Goal: Task Accomplishment & Management: Complete application form

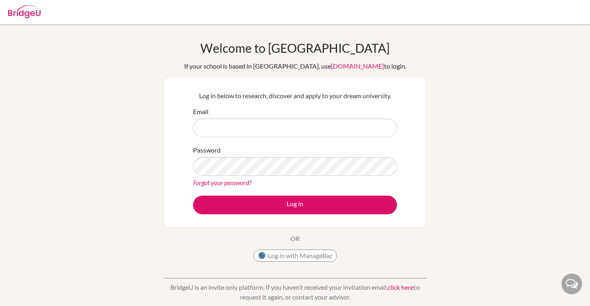
click at [291, 255] on button "Log in with ManageBac" at bounding box center [294, 255] width 83 height 12
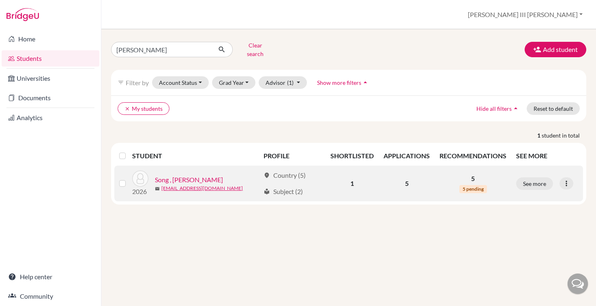
click at [183, 175] on link "Song , [PERSON_NAME]" at bounding box center [189, 180] width 68 height 10
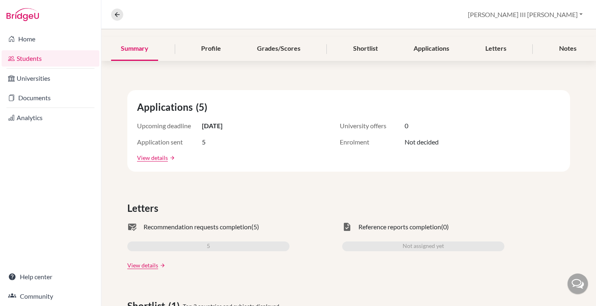
scroll to position [89, 0]
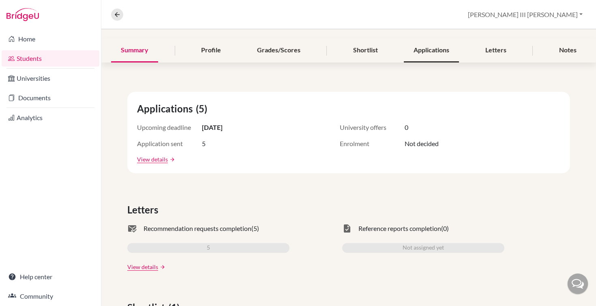
click at [432, 48] on div "Applications" at bounding box center [431, 51] width 55 height 24
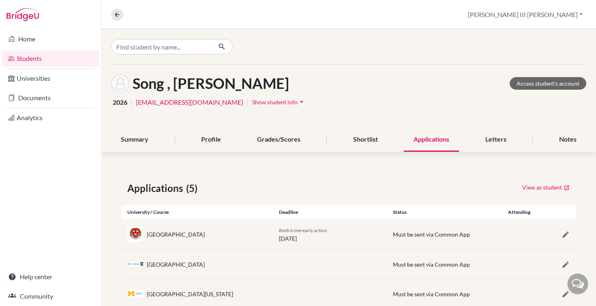
click at [32, 63] on link "Students" at bounding box center [51, 58] width 98 height 16
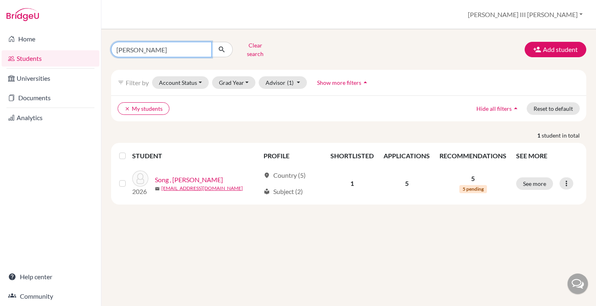
drag, startPoint x: 151, startPoint y: 48, endPoint x: 102, endPoint y: 40, distance: 50.1
click at [102, 40] on div "hyun jung Clear search Add student filter_list Filter by Account Status Active …" at bounding box center [348, 167] width 495 height 276
type input "suresh"
click at [222, 47] on button "submit" at bounding box center [221, 49] width 21 height 15
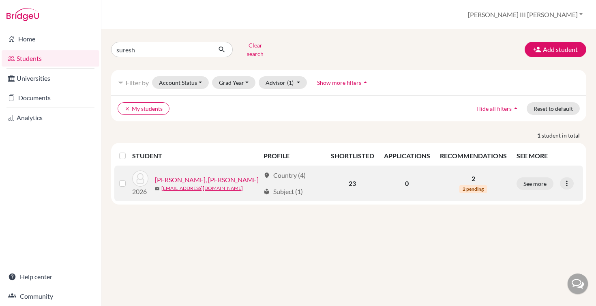
click at [197, 176] on link "Suresh, Matthew Adriano Rahul" at bounding box center [207, 180] width 104 height 10
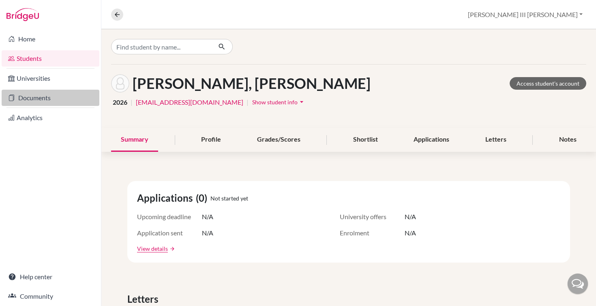
click at [32, 97] on link "Documents" at bounding box center [51, 98] width 98 height 16
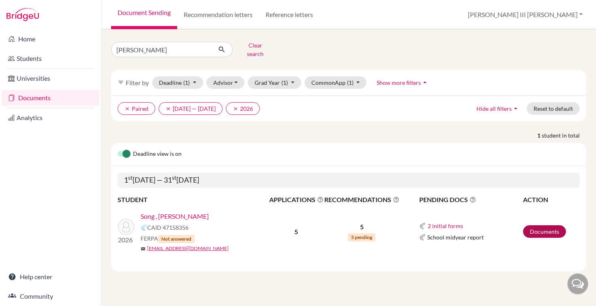
click at [548, 228] on link "Documents" at bounding box center [544, 231] width 43 height 13
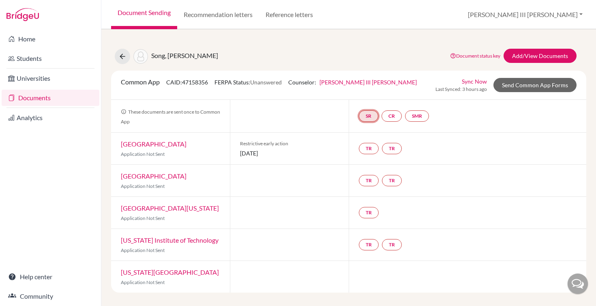
click at [405, 116] on link "SR" at bounding box center [417, 115] width 24 height 11
click at [582, 16] on button "[PERSON_NAME] III [PERSON_NAME]" at bounding box center [525, 14] width 122 height 15
click at [537, 46] on link "School Settings" at bounding box center [505, 46] width 64 height 13
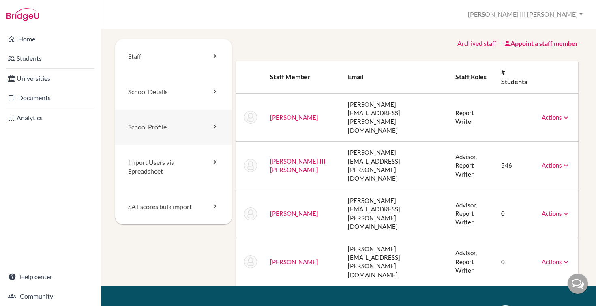
click at [152, 126] on link "School Profile" at bounding box center [173, 126] width 117 height 35
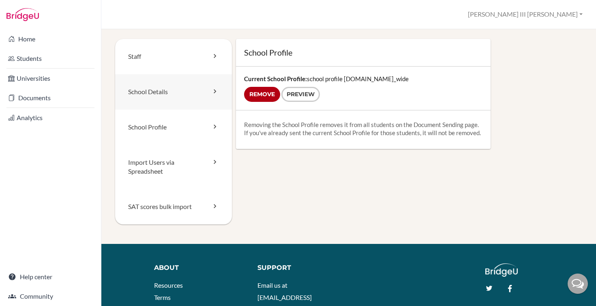
click at [159, 91] on link "School Details" at bounding box center [173, 91] width 117 height 35
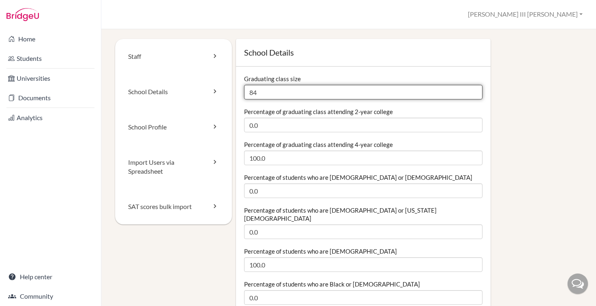
drag, startPoint x: 257, startPoint y: 89, endPoint x: 240, endPoint y: 89, distance: 17.8
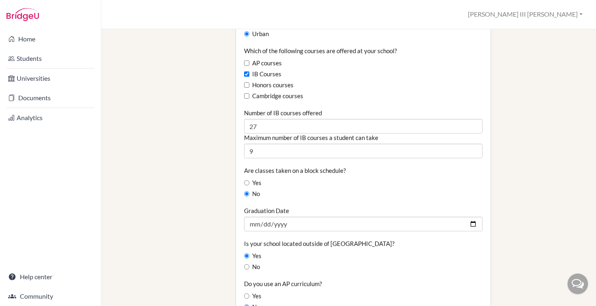
scroll to position [551, 0]
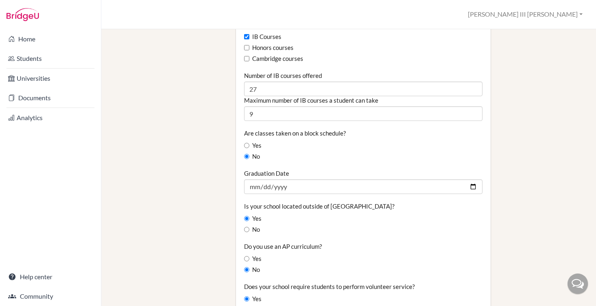
type input "64"
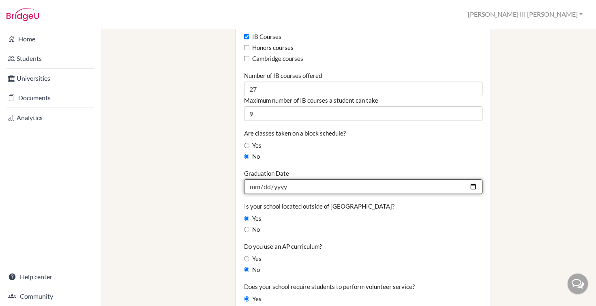
click at [264, 182] on input "2025-05-31" at bounding box center [363, 186] width 238 height 15
type input "2026-06-06"
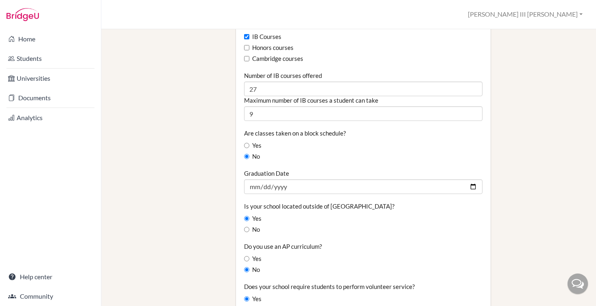
click at [403, 154] on fieldset "Graduating class size 64 Percentage of graduating class attending 2-year colleg…" at bounding box center [363, 80] width 238 height 1115
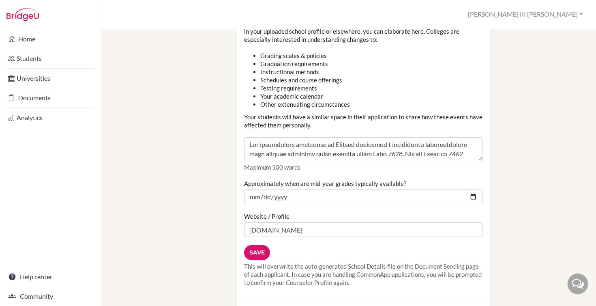
scroll to position [13, 0]
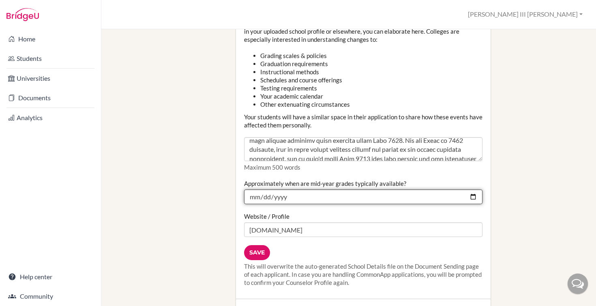
click at [275, 201] on input "2025-01-31" at bounding box center [363, 196] width 238 height 15
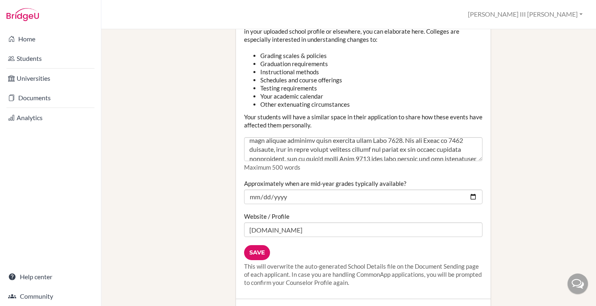
type input "2026-01-31"
click at [356, 219] on div "Website / Profile sisschool.org" at bounding box center [363, 224] width 238 height 25
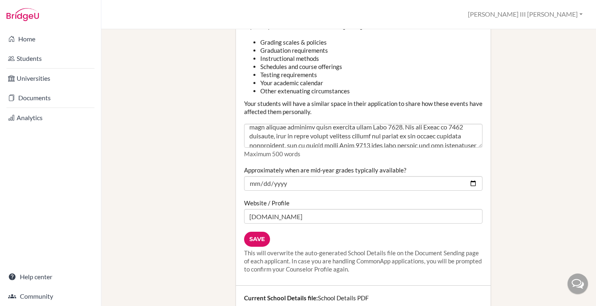
scroll to position [1036, 0]
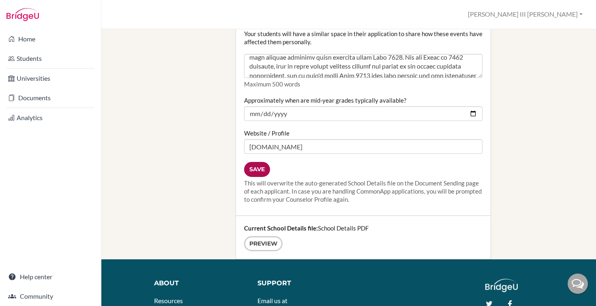
click at [250, 169] on input "Save" at bounding box center [257, 169] width 26 height 15
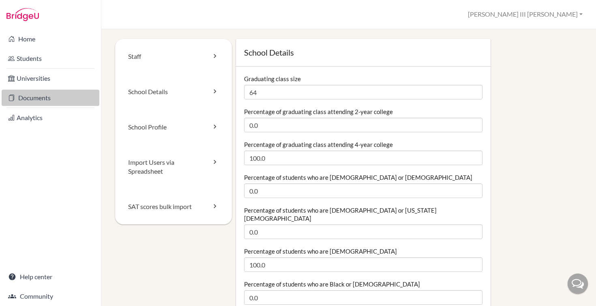
click at [31, 97] on link "Documents" at bounding box center [51, 98] width 98 height 16
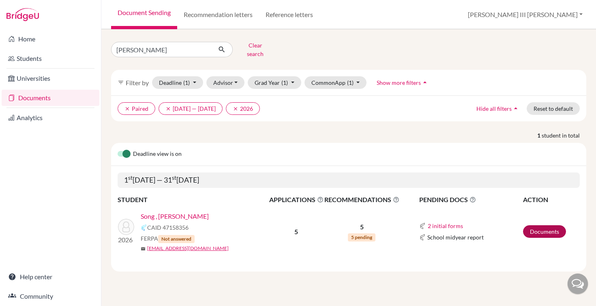
click at [548, 226] on link "Documents" at bounding box center [544, 231] width 43 height 13
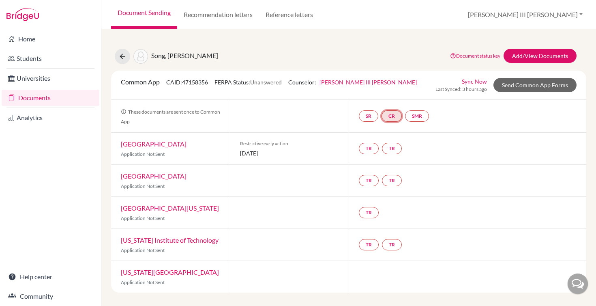
click at [396, 117] on link "CR" at bounding box center [391, 115] width 20 height 11
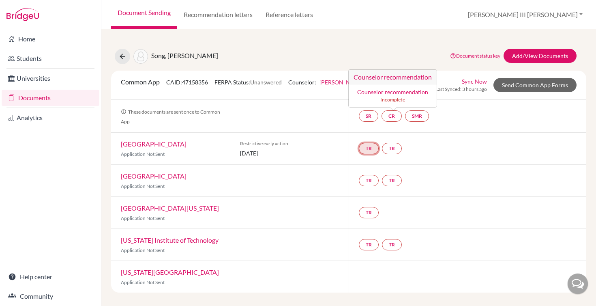
click at [374, 144] on link "TR" at bounding box center [369, 148] width 20 height 11
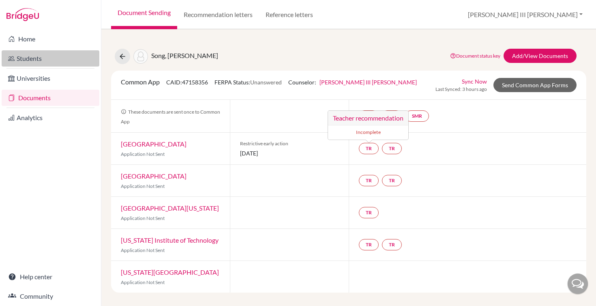
click at [34, 62] on link "Students" at bounding box center [51, 58] width 98 height 16
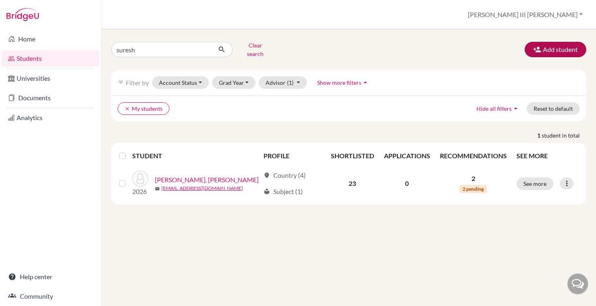
click at [564, 49] on button "Add student" at bounding box center [555, 49] width 62 height 15
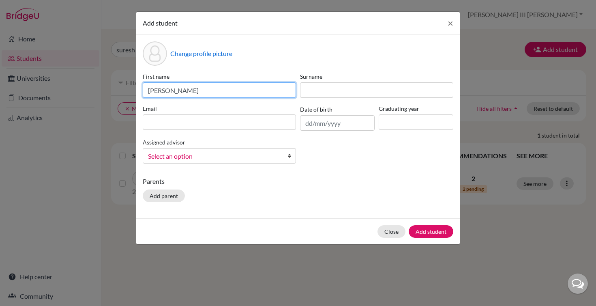
type input "[PERSON_NAME]"
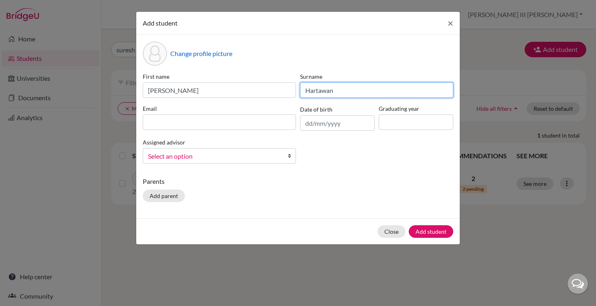
type input "Hartawan"
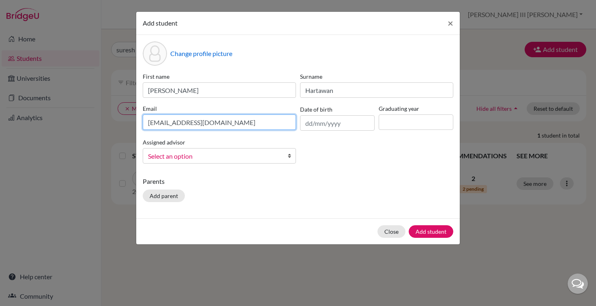
type input "alanna.hartawan@sis-kg.org"
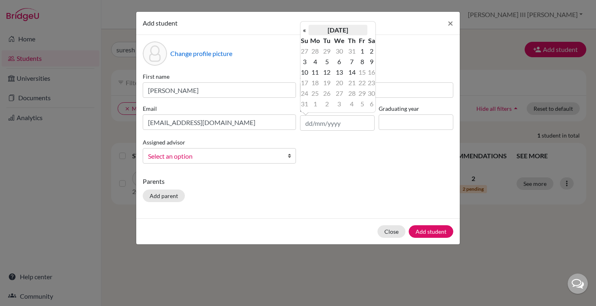
click at [352, 33] on th "August 2025" at bounding box center [337, 30] width 59 height 11
click at [334, 75] on span "Jun" at bounding box center [328, 74] width 17 height 22
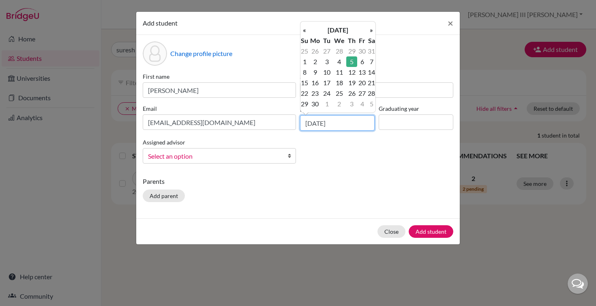
type input "05/06/2008"
click at [391, 118] on input at bounding box center [416, 121] width 75 height 15
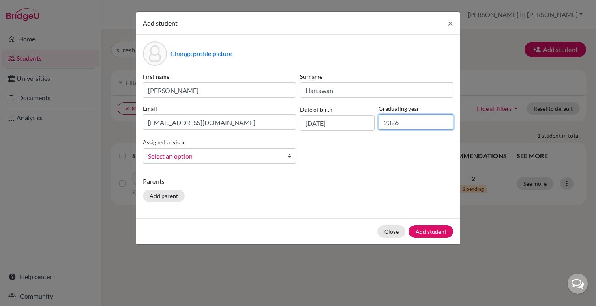
type input "2026"
click at [293, 158] on b at bounding box center [291, 155] width 8 height 15
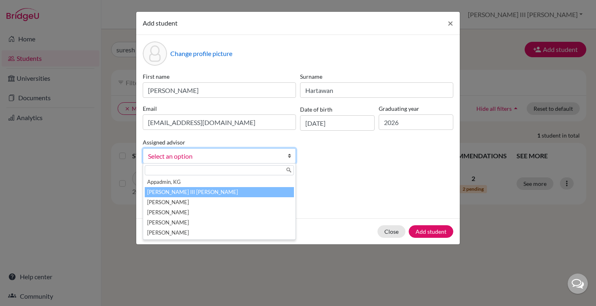
click at [222, 195] on li "Garcia, Alfredo III Villanueva" at bounding box center [219, 192] width 149 height 10
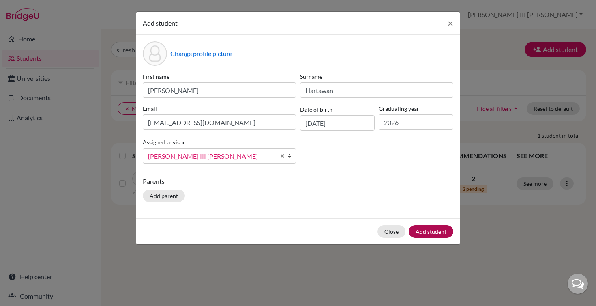
click at [424, 231] on button "Add student" at bounding box center [431, 231] width 45 height 13
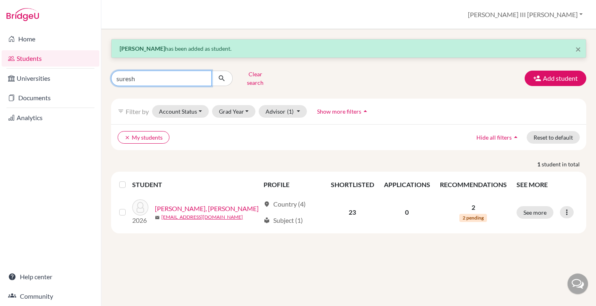
drag, startPoint x: 142, startPoint y: 77, endPoint x: 111, endPoint y: 71, distance: 31.3
click at [111, 71] on div "suresh" at bounding box center [172, 78] width 122 height 15
type input "alanna"
click at [222, 75] on button "submit" at bounding box center [221, 78] width 21 height 15
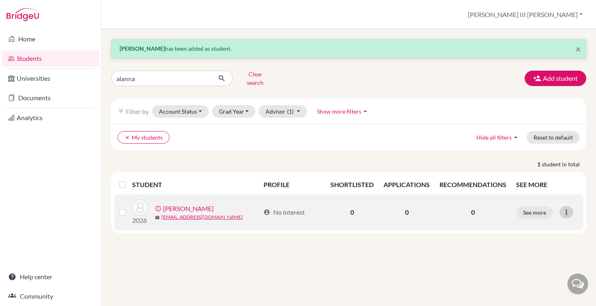
click at [567, 208] on icon at bounding box center [566, 212] width 8 height 8
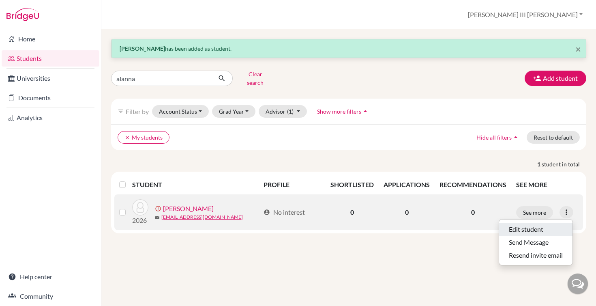
click at [538, 223] on button "Edit student" at bounding box center [535, 229] width 73 height 13
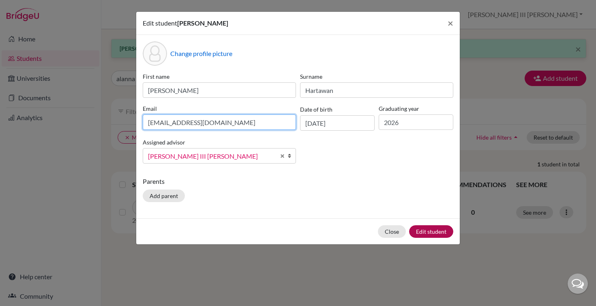
type input "26alanna.hartawan@sis-kg.org"
click at [437, 229] on button "Edit student" at bounding box center [431, 231] width 44 height 13
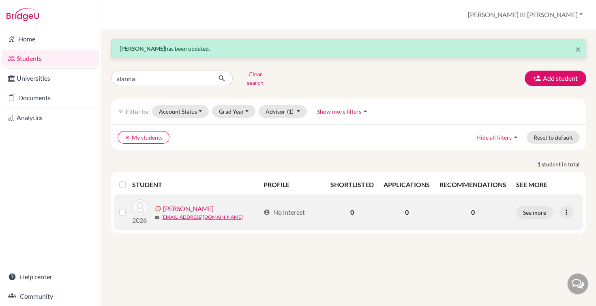
click at [190, 205] on link "[PERSON_NAME]" at bounding box center [188, 208] width 51 height 10
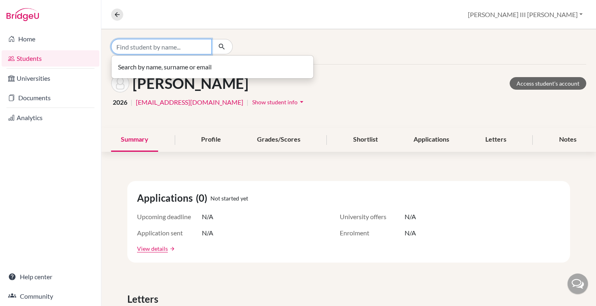
click at [156, 50] on input "Find student by name..." at bounding box center [161, 46] width 101 height 15
type input "alanna"
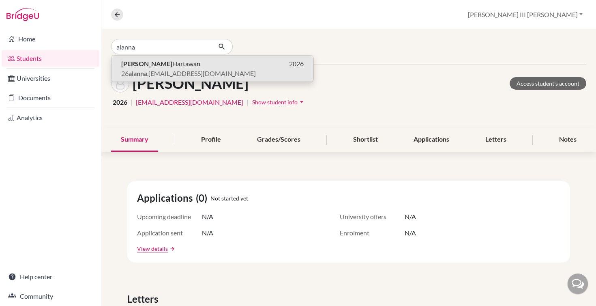
click at [204, 70] on span "26 alanna .hartawan@sis-kg.org" at bounding box center [188, 74] width 135 height 10
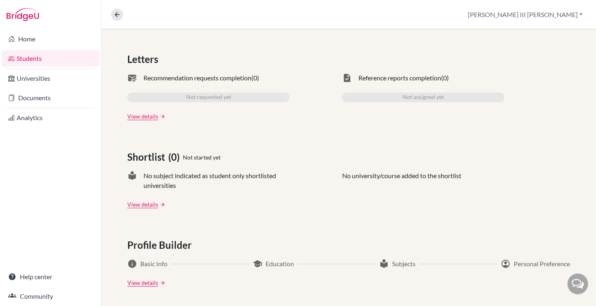
scroll to position [146, 0]
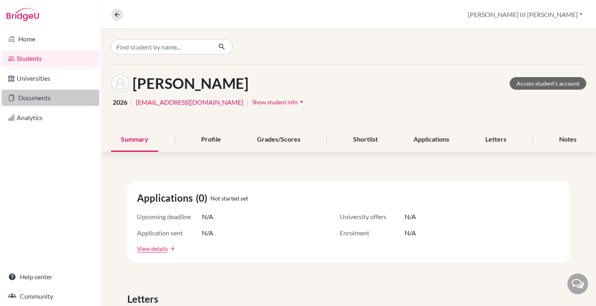
click at [38, 97] on link "Documents" at bounding box center [51, 98] width 98 height 16
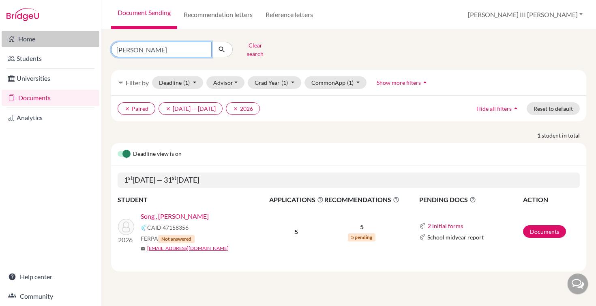
drag, startPoint x: 150, startPoint y: 49, endPoint x: 94, endPoint y: 46, distance: 56.4
click at [94, 46] on div "Home Students Universities Documents Analytics Help center Community Document S…" at bounding box center [298, 153] width 596 height 306
type input "alanna"
click at [222, 47] on button "submit" at bounding box center [221, 49] width 21 height 15
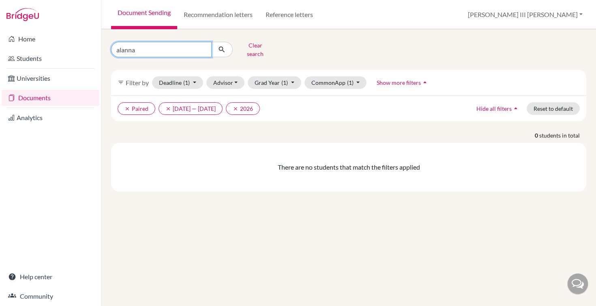
click at [150, 47] on input "alanna" at bounding box center [161, 49] width 101 height 15
type input "alanna hartawan"
click at [222, 47] on button "submit" at bounding box center [221, 49] width 21 height 15
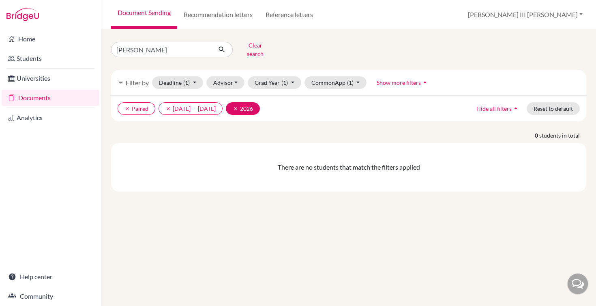
click at [238, 106] on icon "clear" at bounding box center [236, 109] width 6 height 6
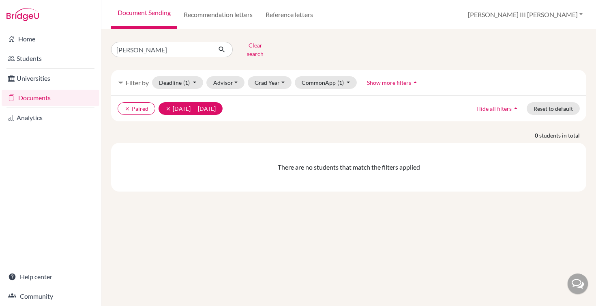
click at [169, 106] on icon "clear" at bounding box center [168, 109] width 6 height 6
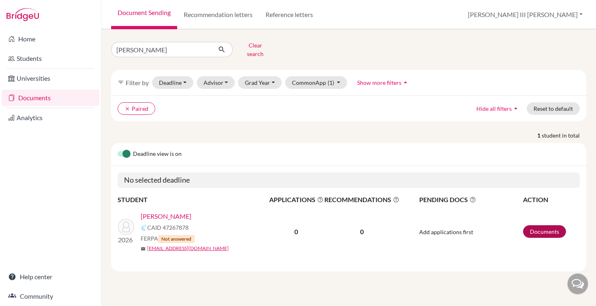
click at [553, 225] on link "Documents" at bounding box center [544, 231] width 43 height 13
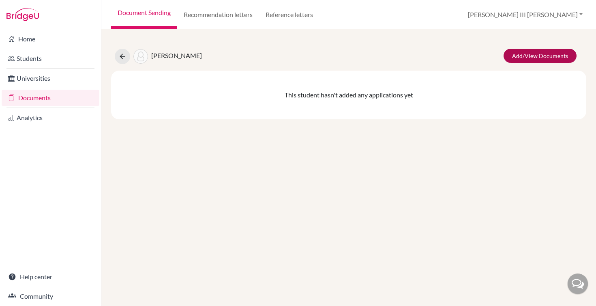
click at [529, 58] on link "Add/View Documents" at bounding box center [539, 56] width 73 height 14
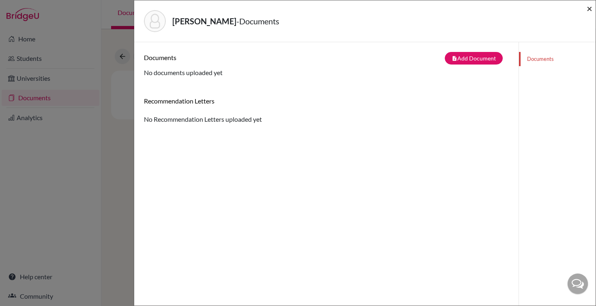
click at [589, 10] on span "×" at bounding box center [590, 8] width 6 height 12
